Goal: Information Seeking & Learning: Learn about a topic

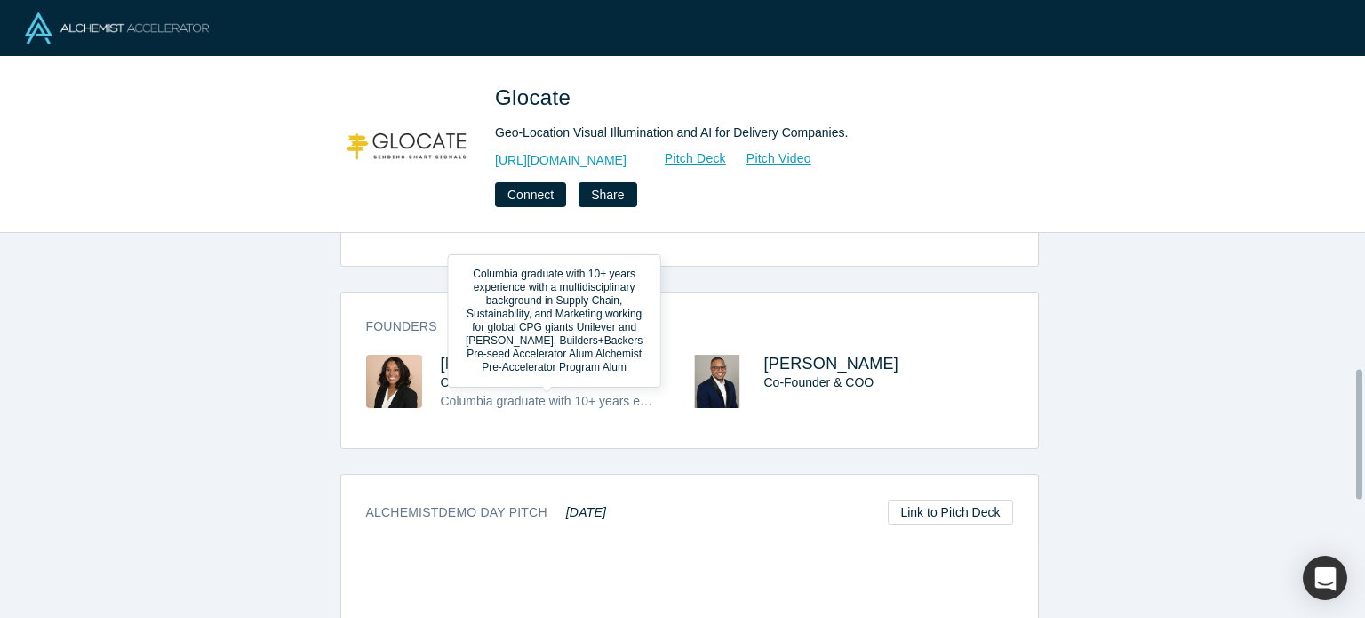
scroll to position [400, 0]
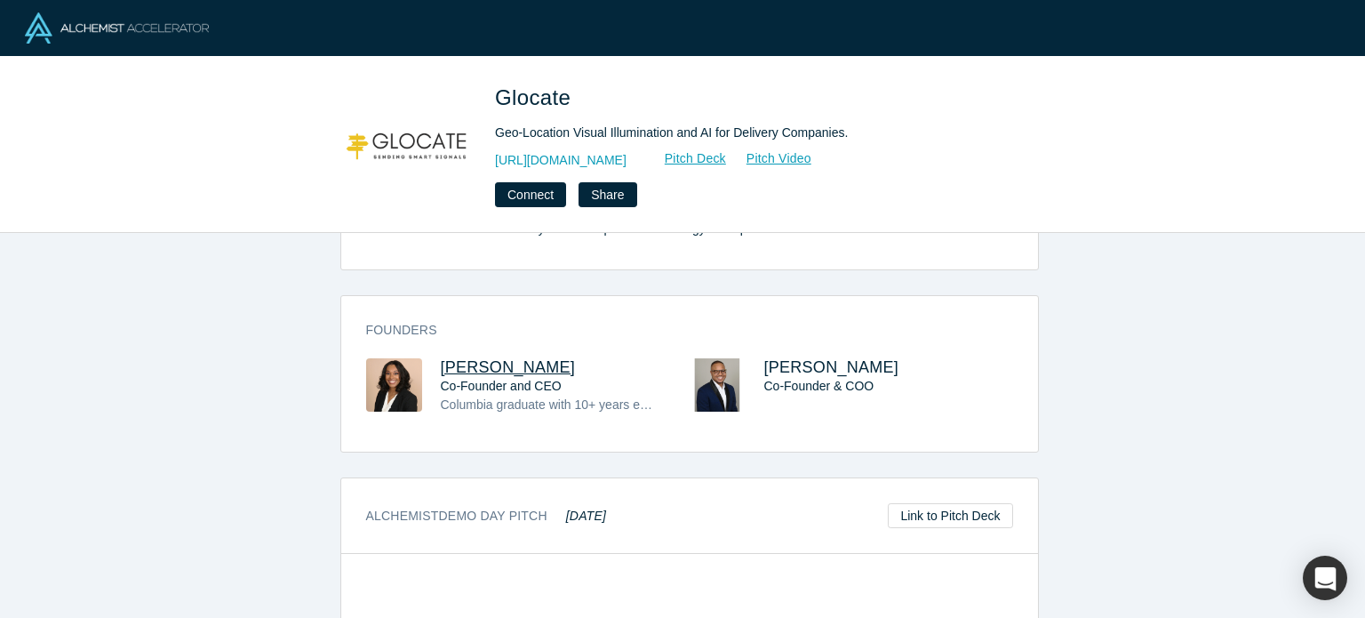
click at [489, 362] on span "[PERSON_NAME]" at bounding box center [508, 367] width 135 height 18
click at [802, 367] on span "[PERSON_NAME]" at bounding box center [831, 367] width 135 height 18
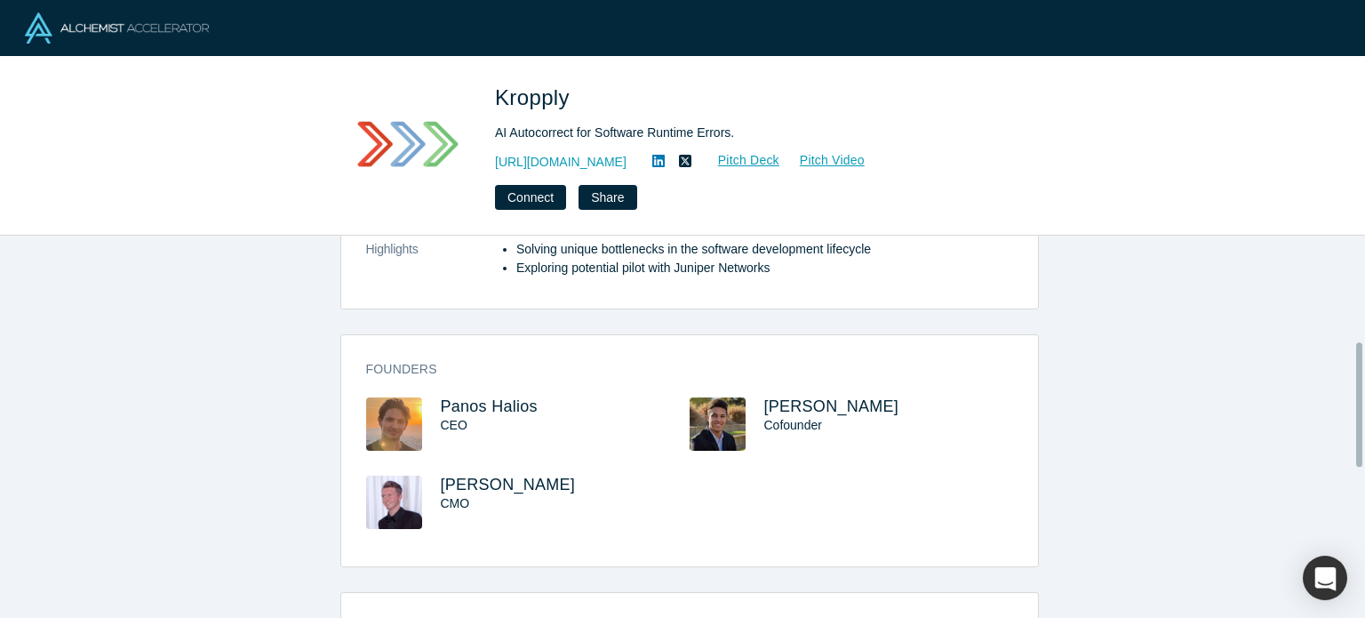
scroll to position [327, 0]
click at [491, 404] on span "Panos Halios" at bounding box center [489, 405] width 97 height 18
click at [803, 408] on span "Marcus Lewis" at bounding box center [831, 405] width 135 height 18
drag, startPoint x: 545, startPoint y: 408, endPoint x: 430, endPoint y: 400, distance: 114.9
click at [430, 400] on div "Panos Halios CEO" at bounding box center [527, 435] width 323 height 78
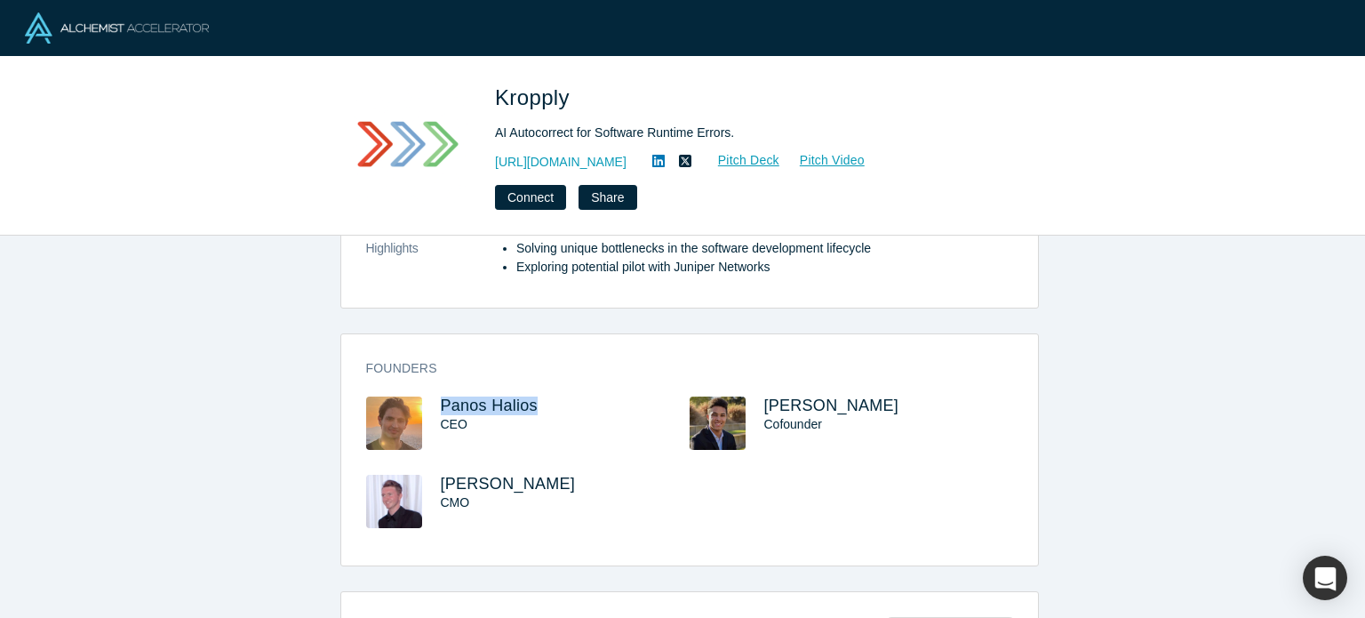
copy span "Panos Halios"
drag, startPoint x: 874, startPoint y: 398, endPoint x: 761, endPoint y: 391, distance: 113.1
click at [761, 391] on div "Founders Panos Halios CEO Marcus Lewis Cofounder Andrew Demirdjian CMO" at bounding box center [689, 456] width 697 height 219
copy span "Marcus Lewis"
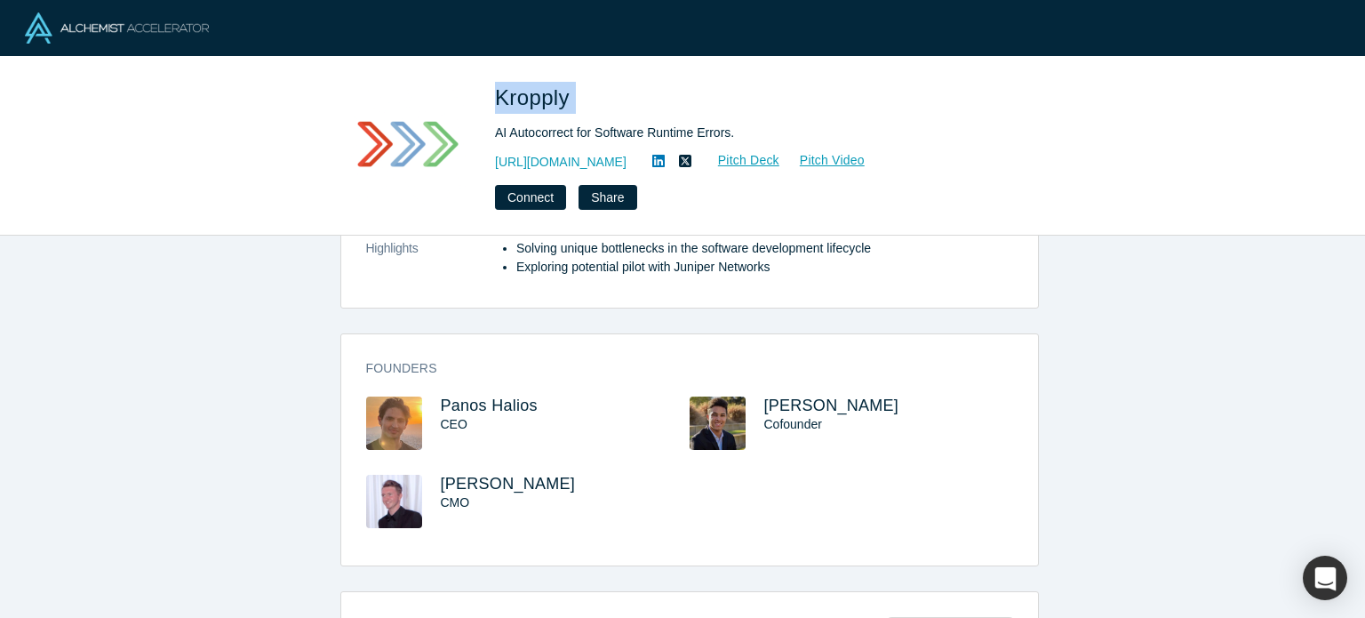
drag, startPoint x: 588, startPoint y: 99, endPoint x: 492, endPoint y: 68, distance: 100.6
click at [487, 67] on div "Kropply AI Autocorrect for Software Runtime Errors. https://kropply.com Pitch D…" at bounding box center [682, 146] width 1365 height 179
copy span "Kropply"
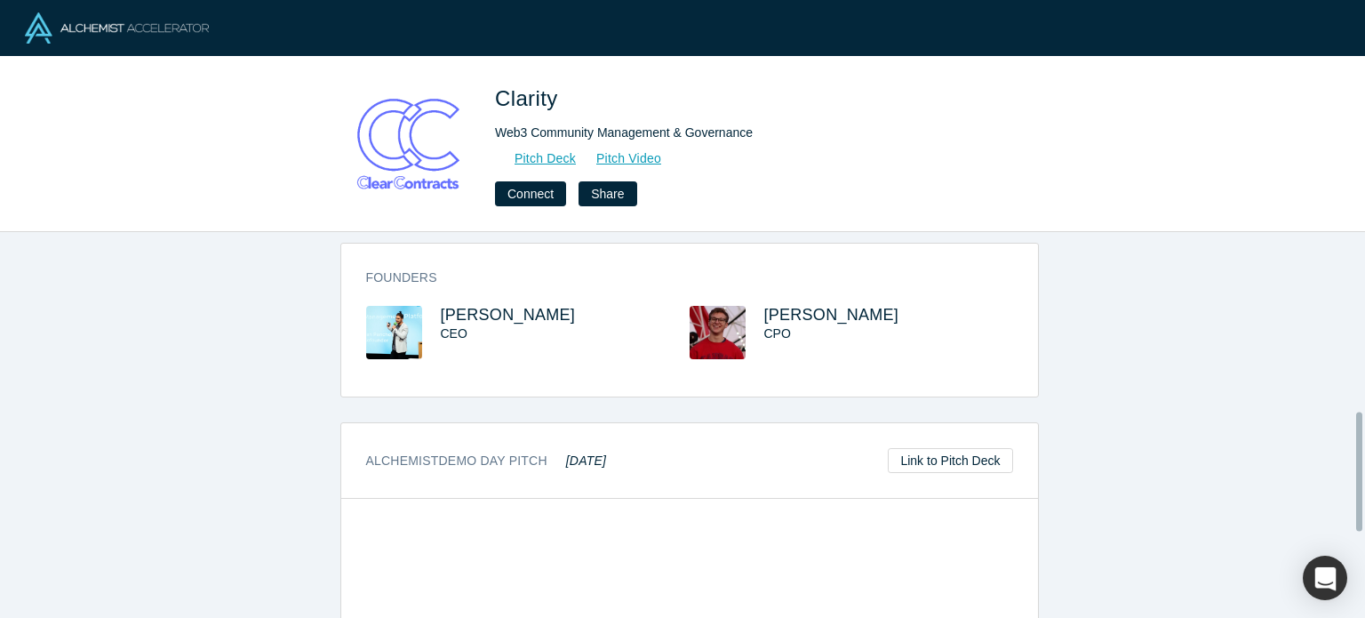
scroll to position [583, 0]
click at [491, 305] on span "[PERSON_NAME]" at bounding box center [508, 314] width 135 height 18
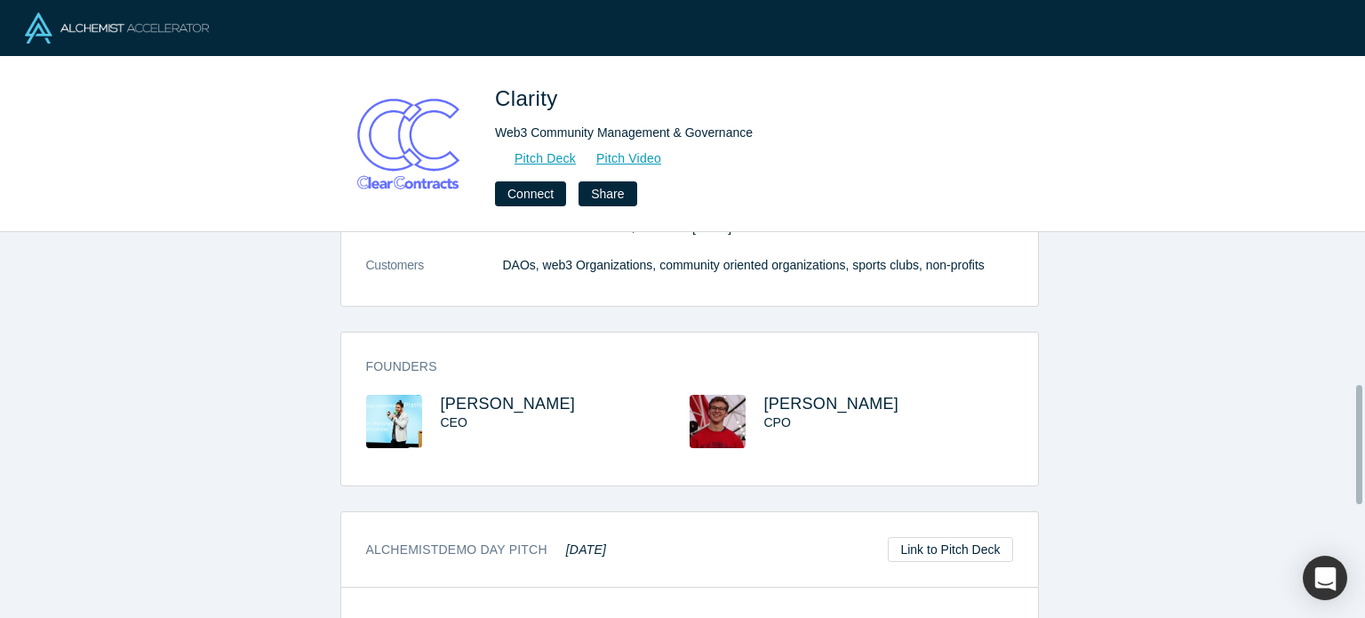
scroll to position [494, 0]
drag, startPoint x: 561, startPoint y: 378, endPoint x: 423, endPoint y: 380, distance: 137.8
click at [423, 394] on div "Logan Panchot CEO" at bounding box center [527, 433] width 323 height 78
copy div "Logan Panchot"
click at [462, 394] on span "Logan Panchot" at bounding box center [508, 403] width 135 height 18
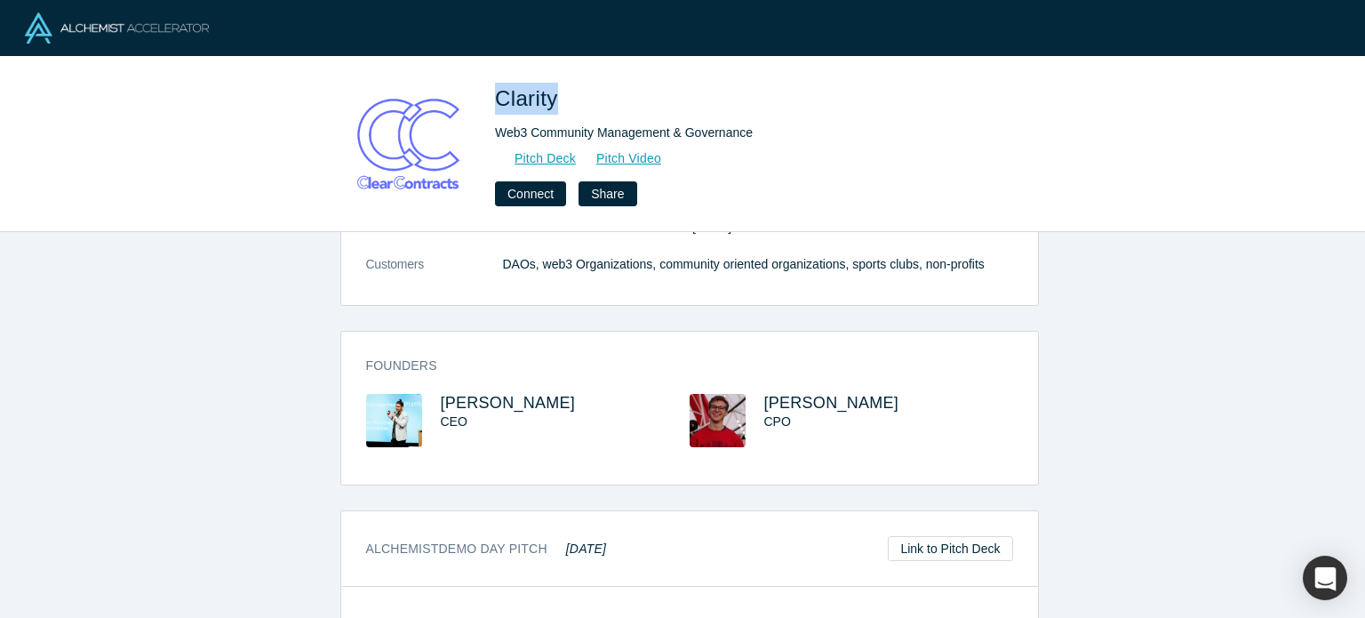
drag, startPoint x: 553, startPoint y: 111, endPoint x: 494, endPoint y: 96, distance: 60.6
click at [494, 96] on div "Clarity Web3 Community Management & Governance Pitch Deck Pitch Video Connect S…" at bounding box center [682, 144] width 699 height 124
copy span "Clarity"
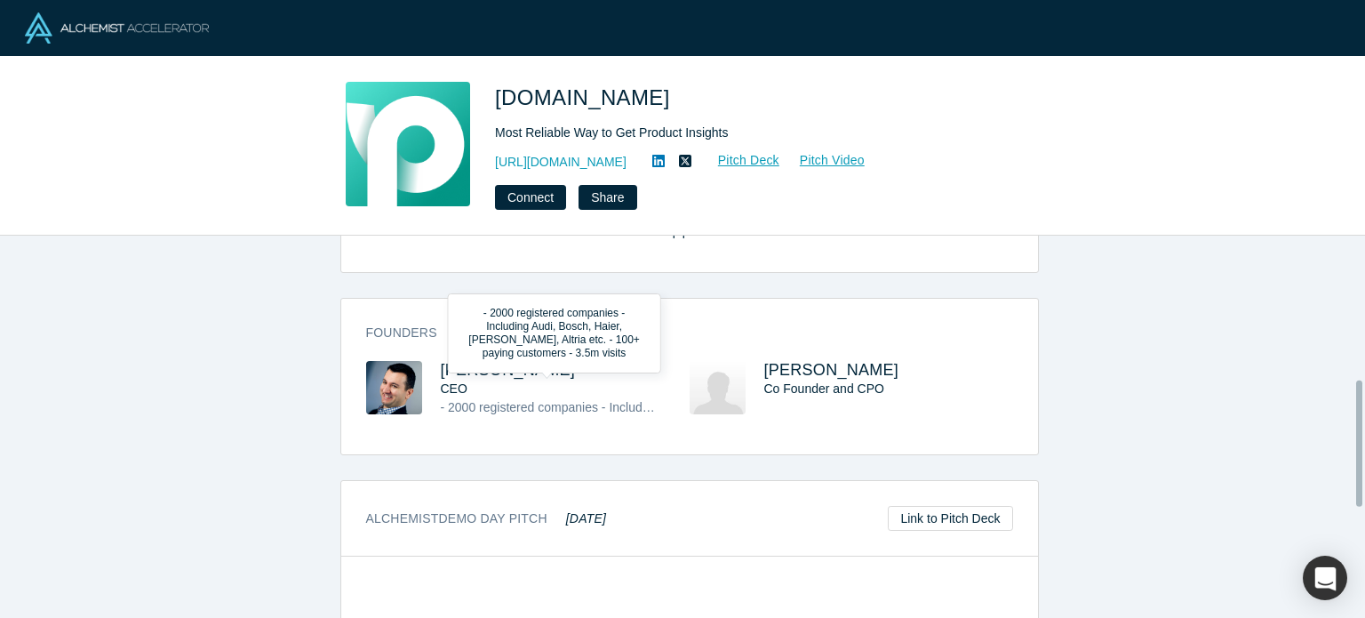
scroll to position [434, 0]
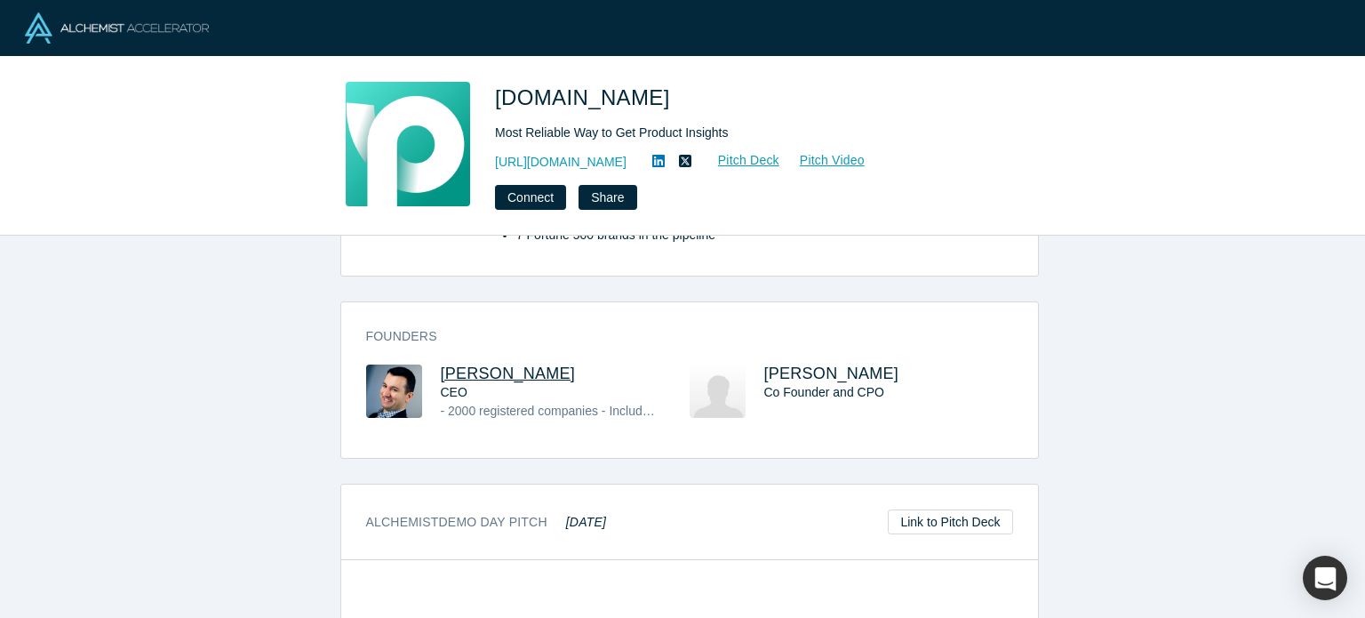
click at [487, 364] on span "[PERSON_NAME]" at bounding box center [508, 373] width 135 height 18
click at [793, 364] on span "Mariam Hambardzumyan" at bounding box center [831, 373] width 135 height 18
click at [841, 364] on span "Mariam Hambardzumyan" at bounding box center [831, 373] width 135 height 18
